Goal: Task Accomplishment & Management: Manage account settings

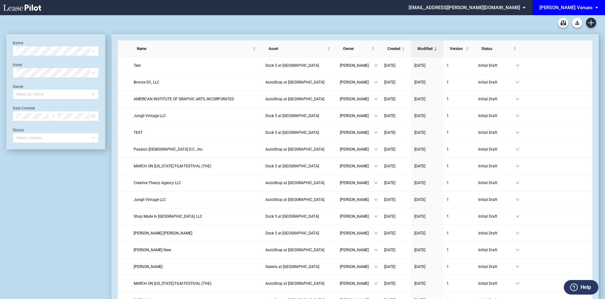
scroll to position [15, 0]
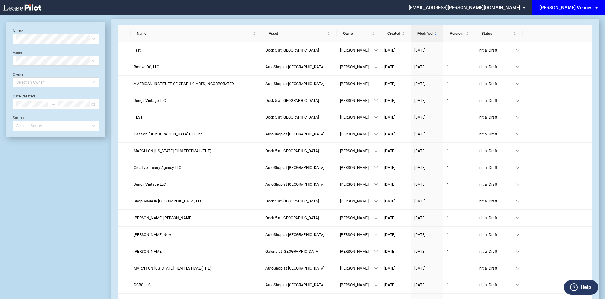
click at [588, 8] on div "[PERSON_NAME] Venues" at bounding box center [566, 8] width 53 height 6
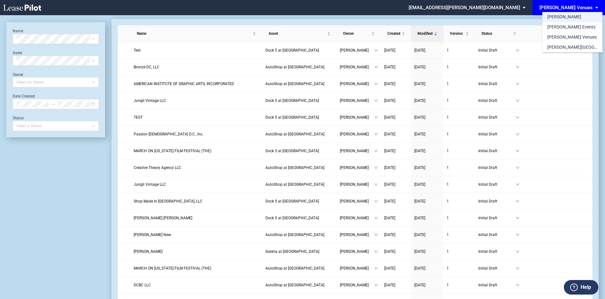
scroll to position [0, 0]
click at [567, 24] on div "[PERSON_NAME] Events" at bounding box center [572, 27] width 48 height 6
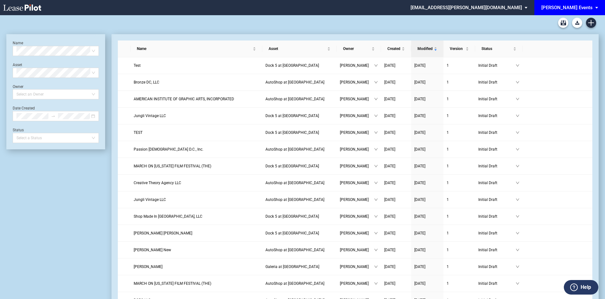
scroll to position [15, 0]
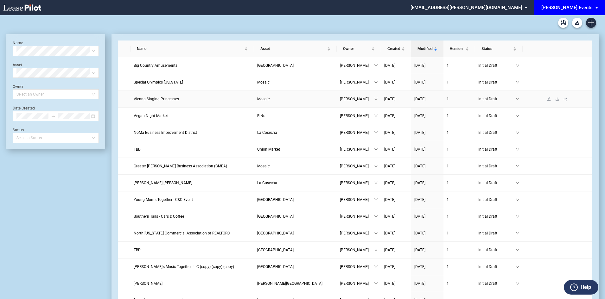
click at [170, 100] on span "Vienna Singing Princesses" at bounding box center [156, 99] width 45 height 4
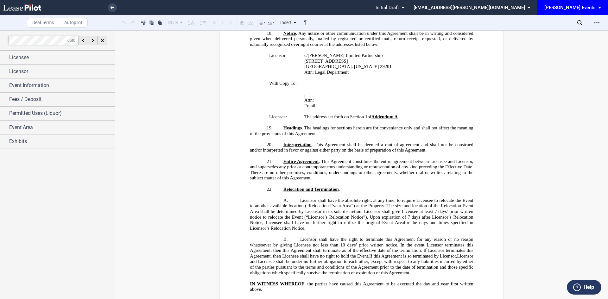
scroll to position [982, 0]
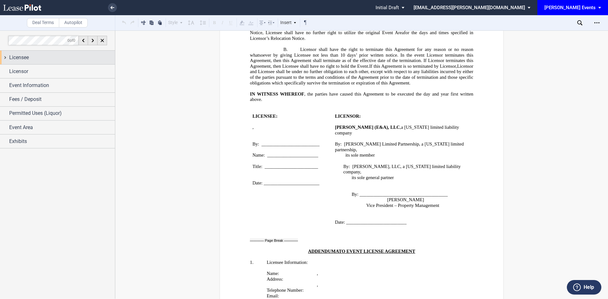
click at [18, 61] on div "Licensee" at bounding box center [57, 58] width 115 height 14
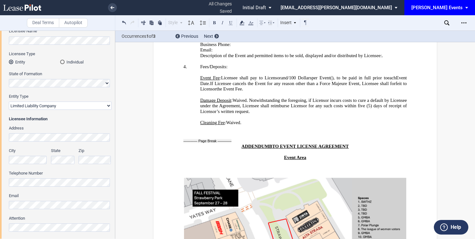
scroll to position [149, 0]
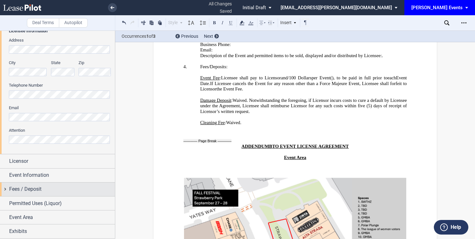
click at [44, 191] on div "Fees / Deposit" at bounding box center [62, 189] width 106 height 8
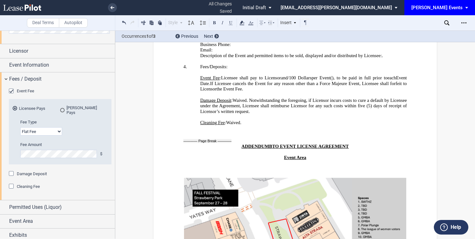
click at [62, 110] on div "EDENS Pays" at bounding box center [62, 110] width 4 height 4
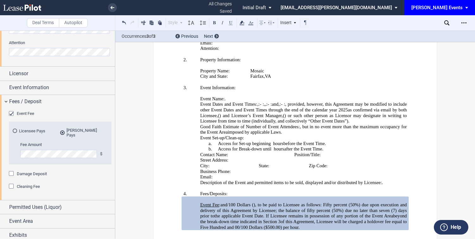
scroll to position [1268, 0]
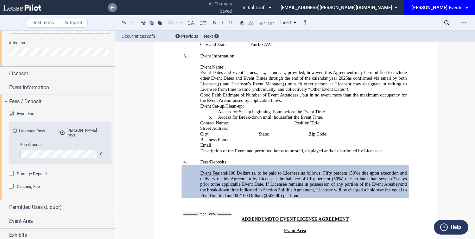
click at [113, 10] on link at bounding box center [112, 7] width 9 height 9
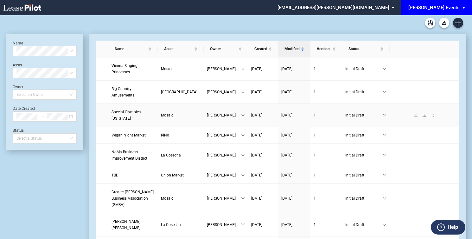
click at [136, 110] on span "Special Olympics [US_STATE]" at bounding box center [126, 115] width 29 height 11
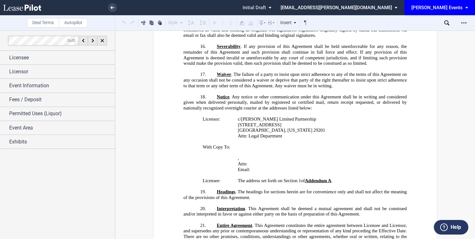
scroll to position [951, 0]
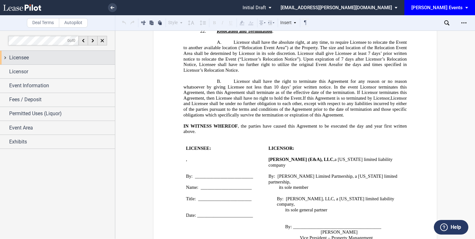
click at [67, 64] on div "Licensee" at bounding box center [57, 58] width 115 height 14
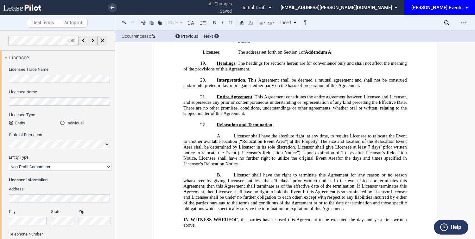
scroll to position [825, 0]
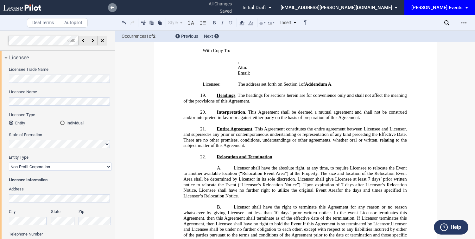
click at [114, 8] on use at bounding box center [113, 7] width 4 height 3
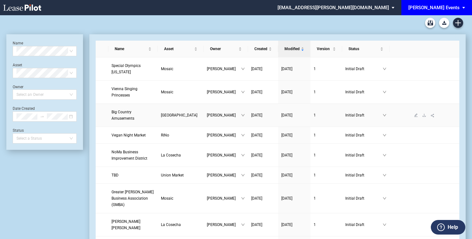
click at [134, 110] on span "Big Country Amusements" at bounding box center [123, 115] width 23 height 11
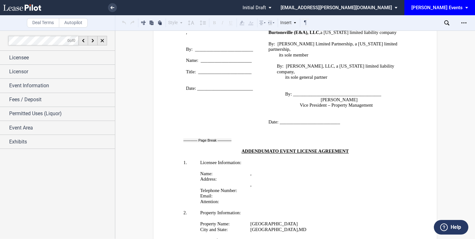
scroll to position [1014, 0]
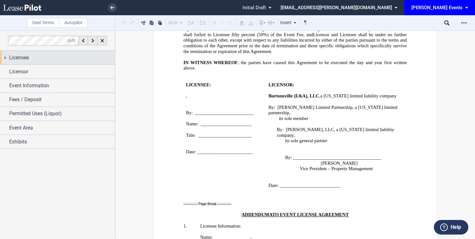
click at [61, 58] on div "Licensee" at bounding box center [62, 58] width 106 height 8
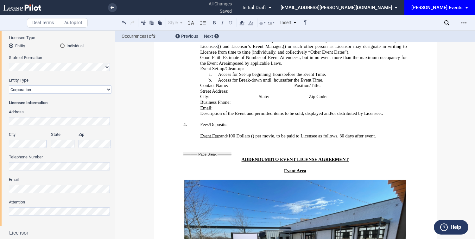
scroll to position [149, 0]
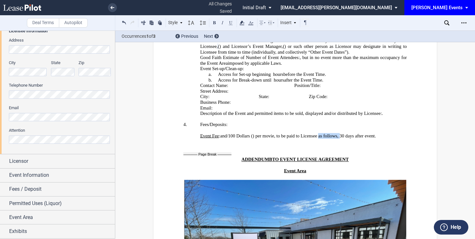
drag, startPoint x: 406, startPoint y: 141, endPoint x: 385, endPoint y: 140, distance: 20.9
click at [376, 138] on span ") per movie, to be paid to Licensee as follows﻿, 30 days after event." at bounding box center [314, 135] width 123 height 5
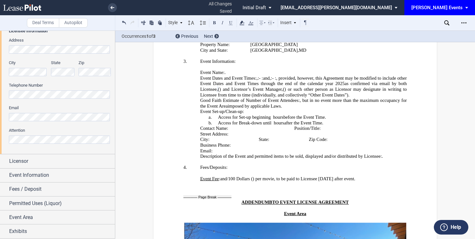
scroll to position [1268, 0]
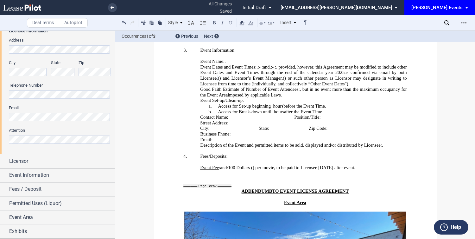
drag, startPoint x: 229, startPoint y: 178, endPoint x: 222, endPoint y: 179, distance: 8.0
click at [222, 170] on p "Event Fee : ﻿ ﻿ and ﻿ ﻿ /100 Dollars ( ﻿ ﻿ ) per movie, to be paid to Licensee …" at bounding box center [303, 167] width 207 height 6
click at [362, 170] on span ") per movie, to be paid to Licensee within 30 days after the applicable Event D…" at bounding box center [323, 166] width 140 height 5
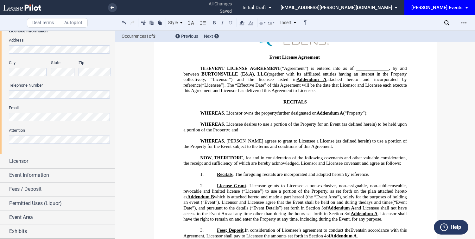
scroll to position [0, 0]
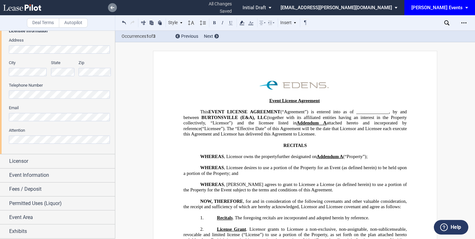
click at [114, 4] on link at bounding box center [112, 7] width 9 height 9
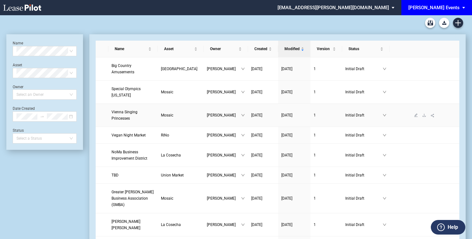
click at [138, 110] on span "Vienna Singing Princesses" at bounding box center [125, 115] width 26 height 11
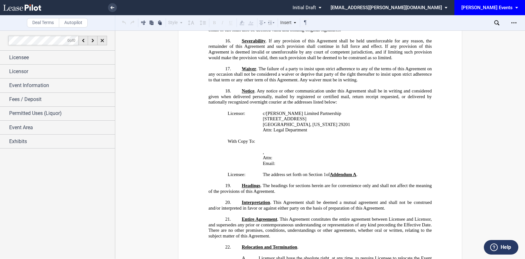
scroll to position [1331, 0]
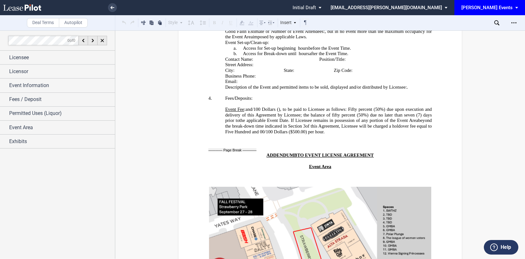
click at [245, 112] on span ":" at bounding box center [244, 109] width 1 height 5
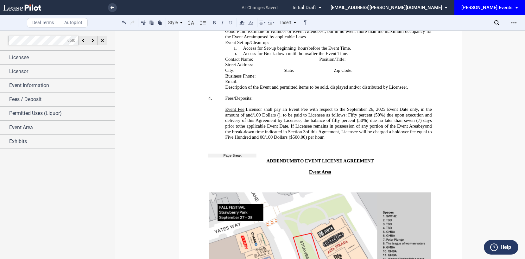
click at [386, 129] on span ". If Licensee remains in possession of any portion of the Event Area" at bounding box center [353, 126] width 130 height 5
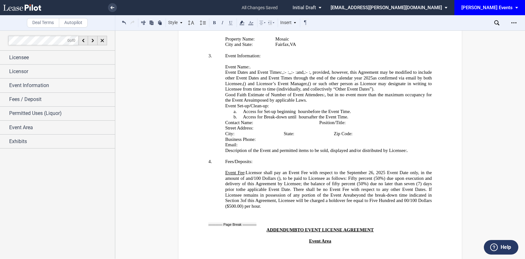
scroll to position [1236, 0]
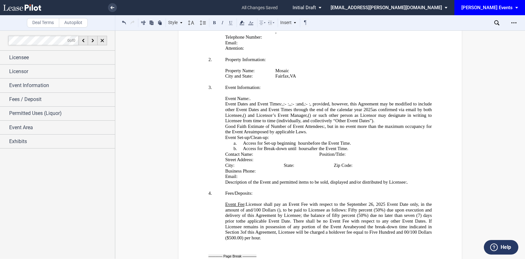
click at [255, 208] on span "﻿icensor shall pay an Event Fee with respect to the [DATE] Event Date only, in …" at bounding box center [329, 207] width 208 height 11
click at [262, 211] on span "﻿icensor shall pay an Event Fee with respect to the [DATE] Event Date only, in …" at bounding box center [329, 207] width 208 height 11
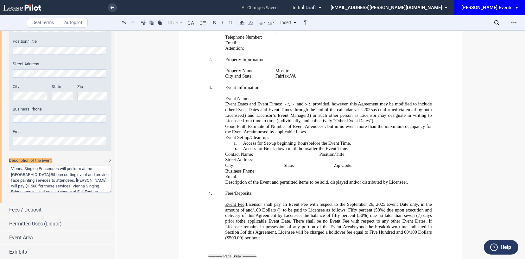
scroll to position [559, 0]
click at [80, 175] on textarea "Description of the Event" at bounding box center [60, 178] width 103 height 27
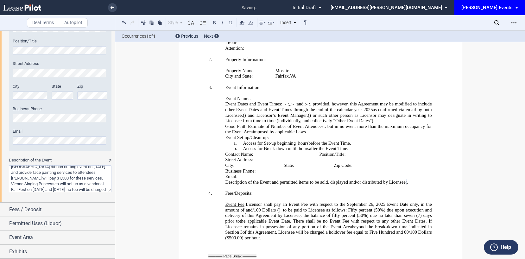
scroll to position [14, 0]
drag, startPoint x: 37, startPoint y: 178, endPoint x: 50, endPoint y: 174, distance: 13.8
click at [50, 174] on textarea "Description of the Event" at bounding box center [60, 178] width 103 height 27
click at [37, 183] on textarea "Description of the Event" at bounding box center [60, 178] width 103 height 27
drag, startPoint x: 33, startPoint y: 190, endPoint x: 47, endPoint y: 183, distance: 15.7
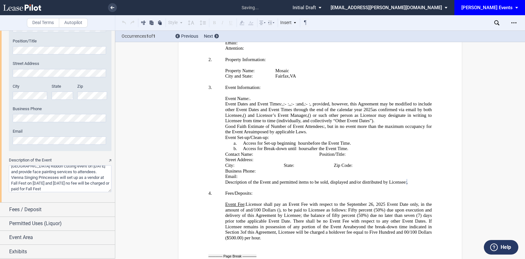
click at [47, 183] on textarea "Description of the Event" at bounding box center [60, 178] width 103 height 27
type textarea "Vienna Singing Princesses will perform at the [GEOGRAPHIC_DATA] Ribbon cutting …"
click at [297, 185] on p "Description of the Event and permitted items to be sold, displayed and/or distr…" at bounding box center [328, 183] width 207 height 6
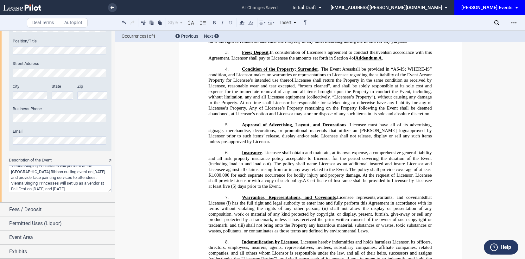
scroll to position [0, 0]
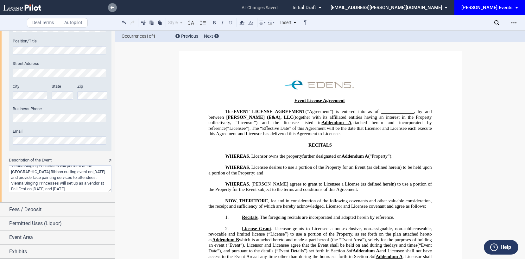
click at [114, 8] on icon at bounding box center [113, 7] width 4 height 3
